Goal: Navigation & Orientation: Find specific page/section

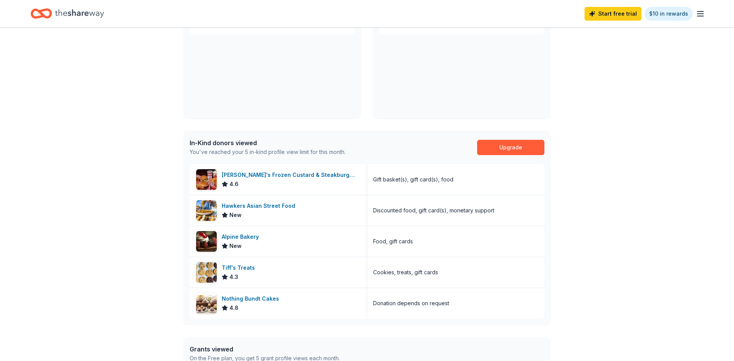
scroll to position [81, 0]
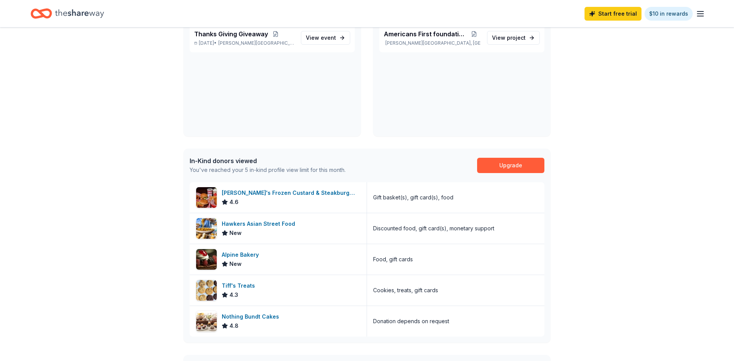
click at [705, 13] on icon "button" at bounding box center [700, 13] width 9 height 9
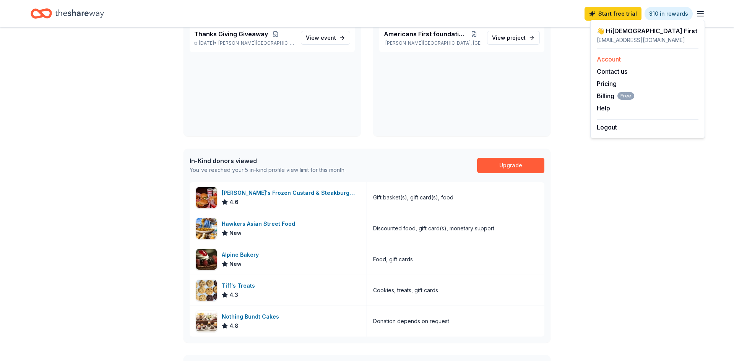
click at [610, 59] on link "Account" at bounding box center [609, 59] width 24 height 8
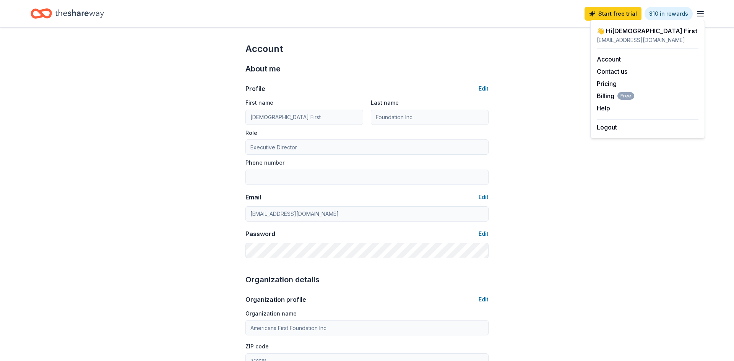
click at [559, 23] on div "Start free trial $10 in rewards" at bounding box center [367, 13] width 734 height 27
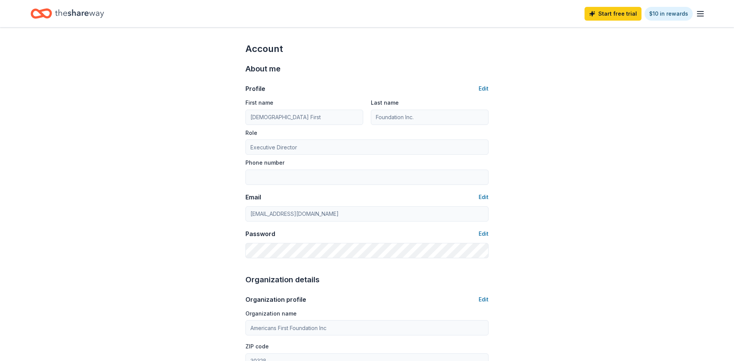
click at [83, 13] on icon "Home" at bounding box center [79, 14] width 49 height 16
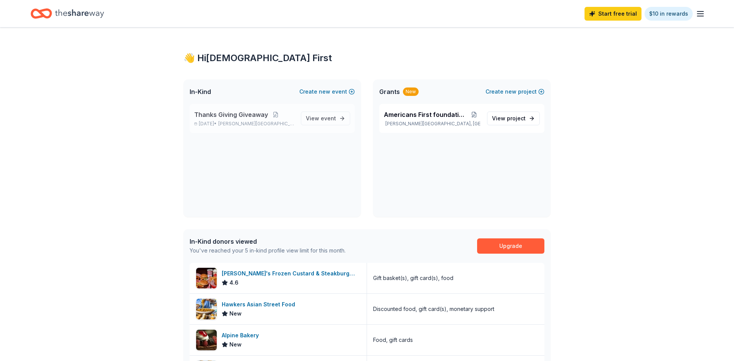
click at [260, 125] on span "[PERSON_NAME][GEOGRAPHIC_DATA], [GEOGRAPHIC_DATA]" at bounding box center [256, 124] width 76 height 6
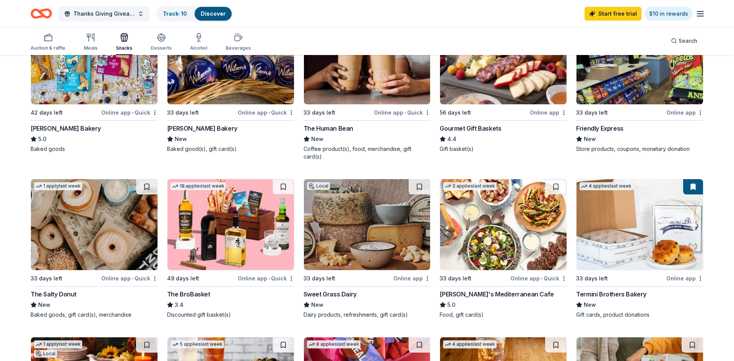
scroll to position [293, 0]
